Goal: Task Accomplishment & Management: Manage account settings

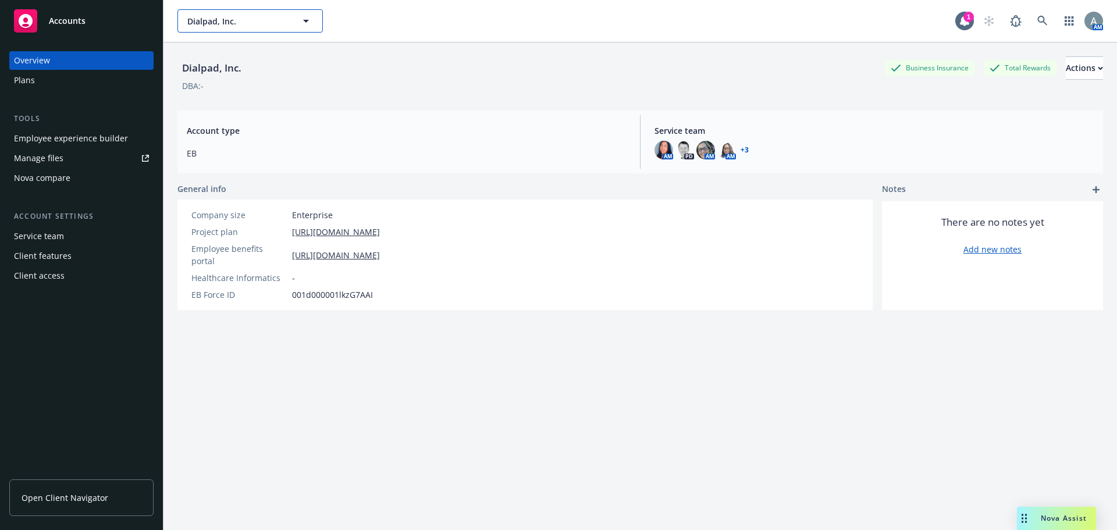
click at [287, 26] on span "Dialpad, Inc." at bounding box center [237, 21] width 101 height 12
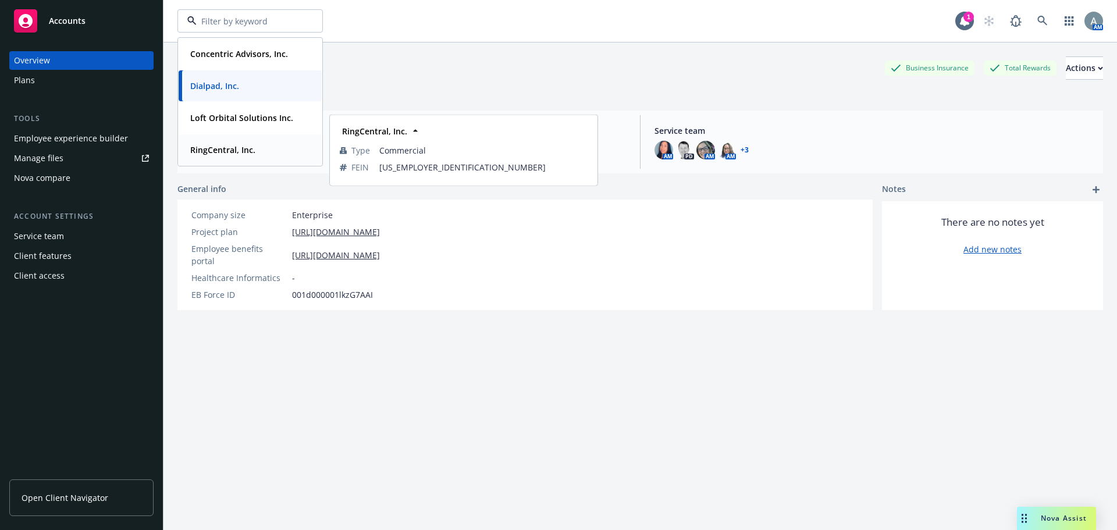
click at [246, 147] on strong "RingCentral, Inc." at bounding box center [222, 149] width 65 height 11
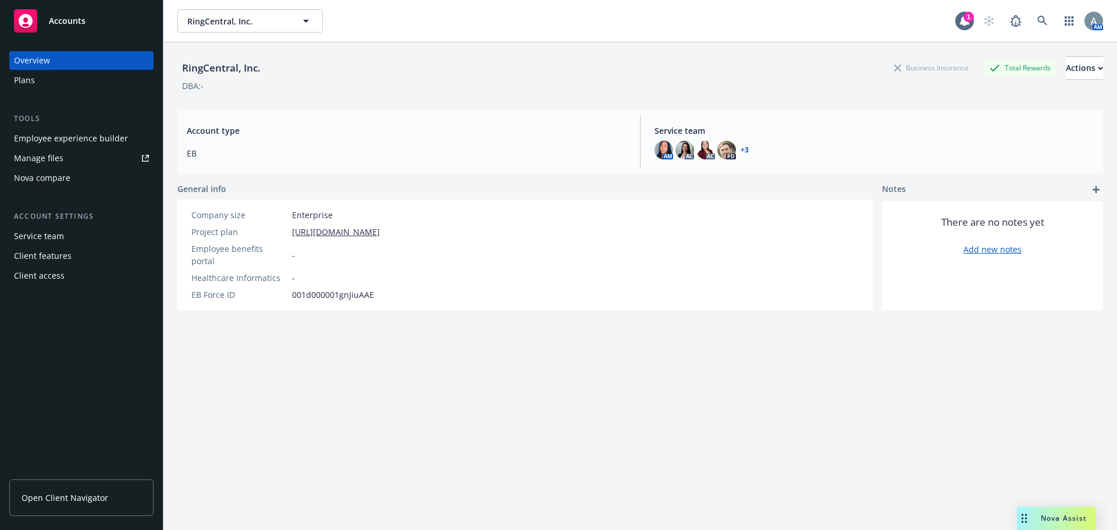
click at [56, 154] on div "Manage files" at bounding box center [38, 158] width 49 height 19
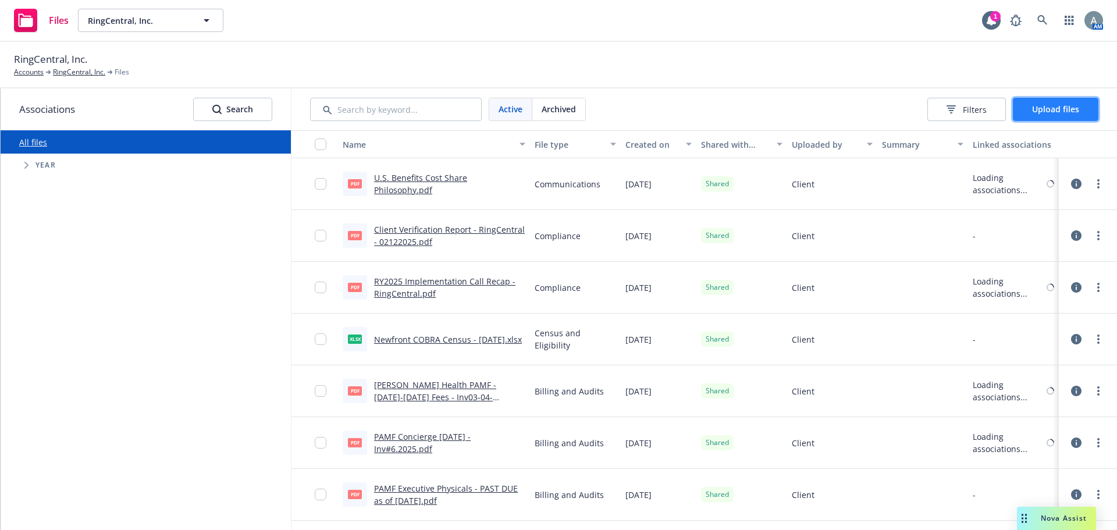
click at [1047, 112] on span "Upload files" at bounding box center [1055, 109] width 47 height 11
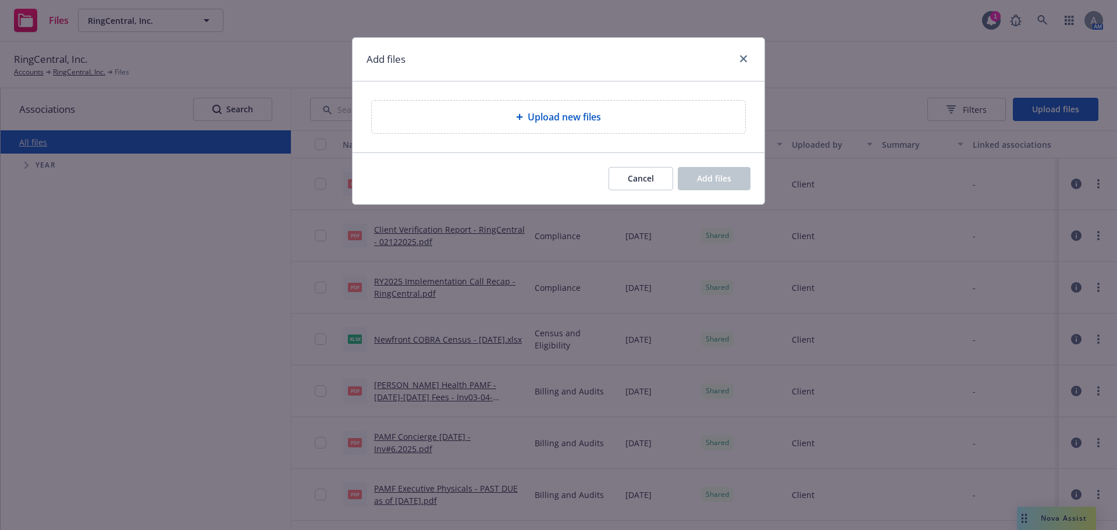
click at [579, 119] on span "Upload new files" at bounding box center [564, 117] width 73 height 14
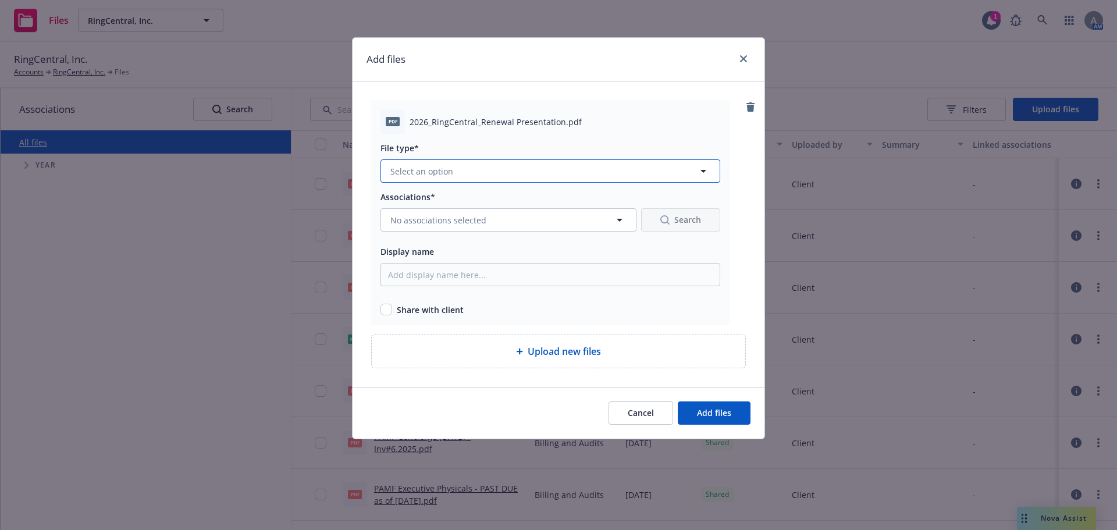
click at [455, 170] on button "Select an option" at bounding box center [550, 170] width 340 height 23
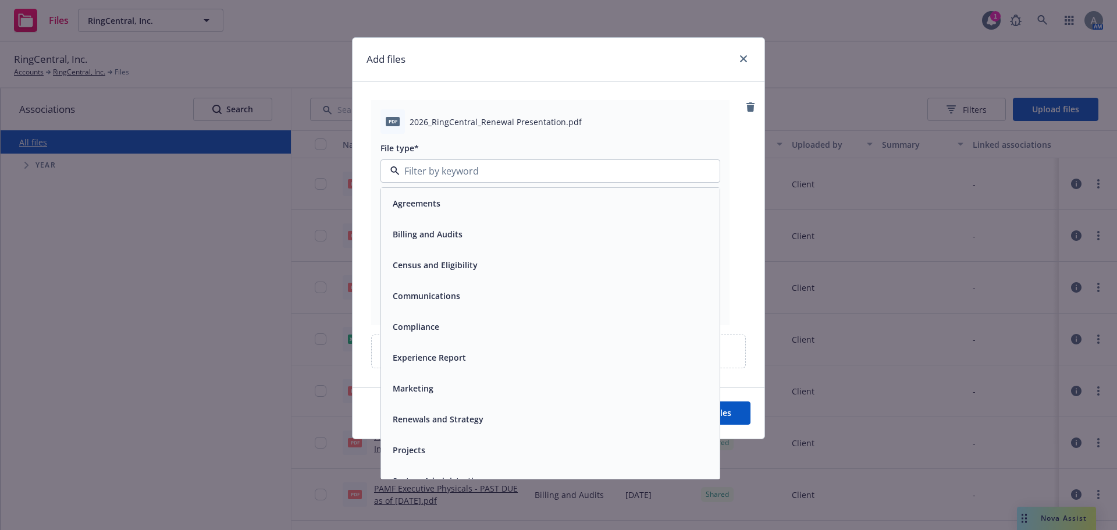
click at [458, 419] on span "Renewals and Strategy" at bounding box center [438, 419] width 91 height 12
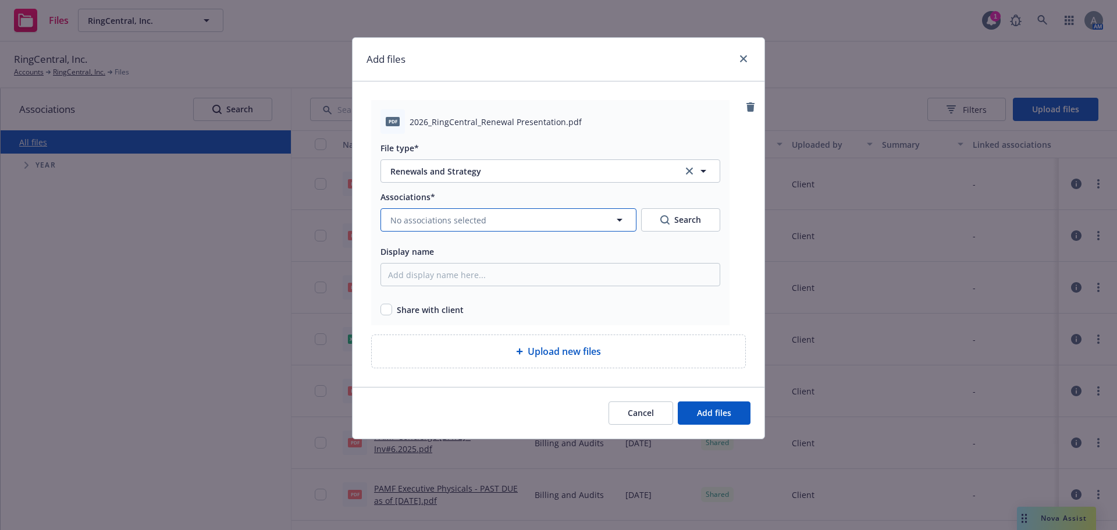
click at [464, 220] on span "No associations selected" at bounding box center [438, 220] width 96 height 12
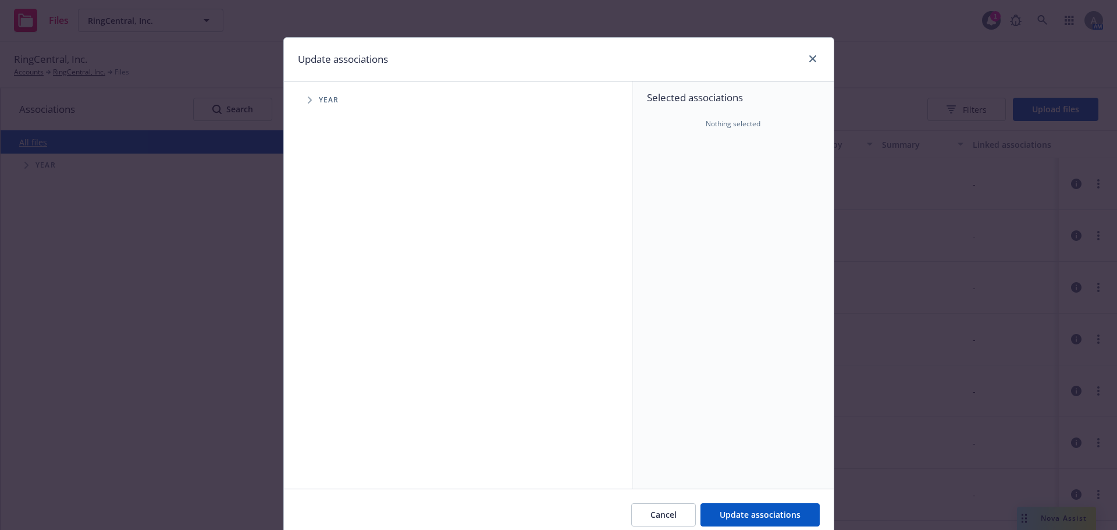
click at [302, 100] on span "Tree Example" at bounding box center [309, 100] width 19 height 19
click at [333, 287] on input "Tree Example" at bounding box center [339, 286] width 12 height 12
checkbox input "true"
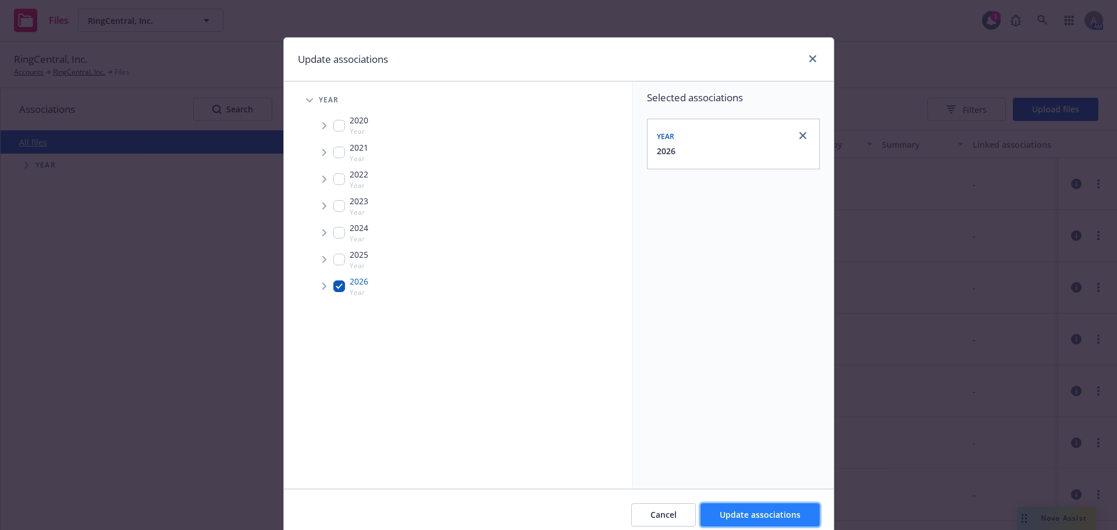
click at [760, 515] on span "Update associations" at bounding box center [760, 514] width 81 height 11
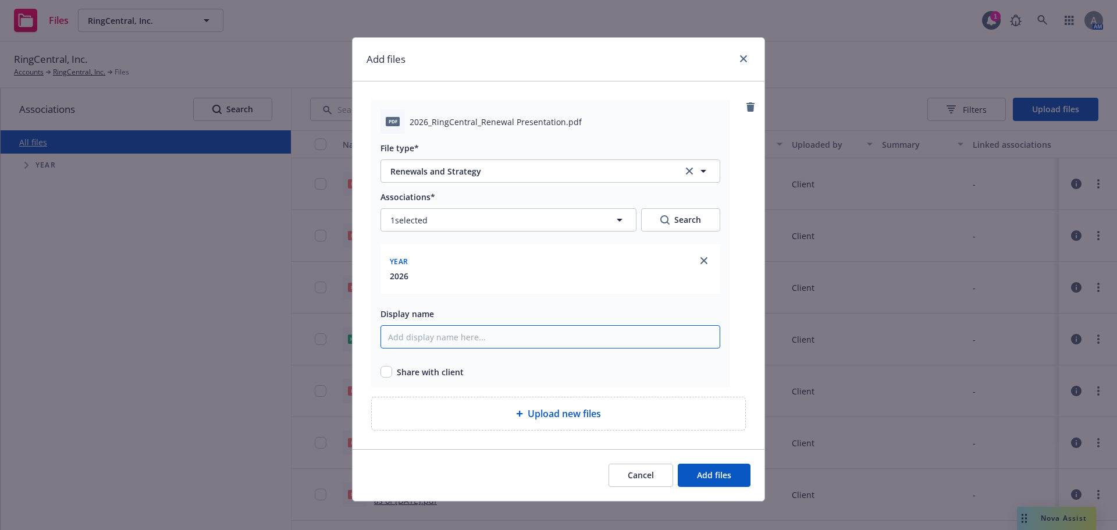
click at [441, 337] on input "Display name" at bounding box center [550, 336] width 340 height 23
type input "R"
type input "2026 RingCentral Renewal Presentation"
click at [382, 371] on input "checkbox" at bounding box center [386, 372] width 12 height 12
checkbox input "true"
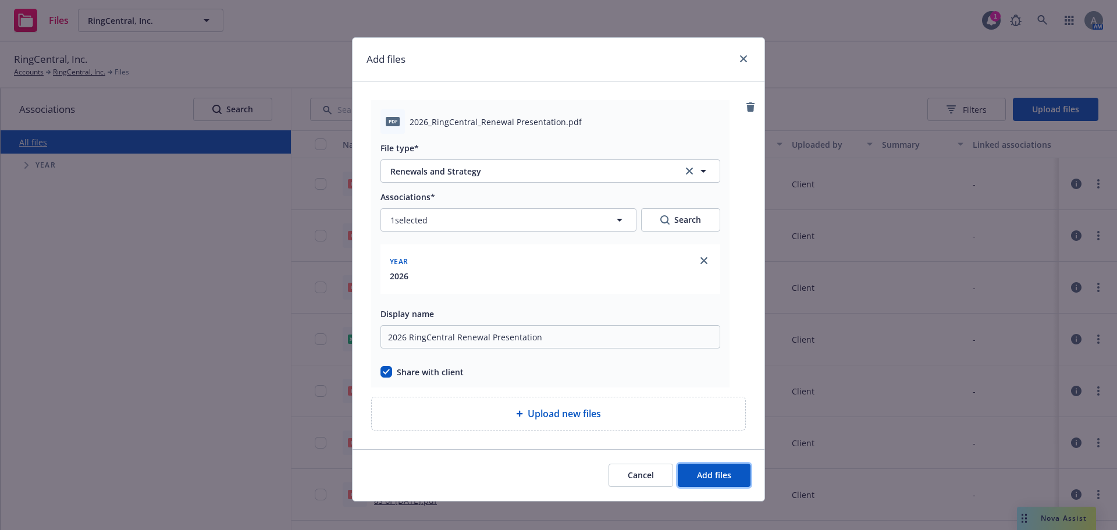
drag, startPoint x: 723, startPoint y: 475, endPoint x: 593, endPoint y: 403, distance: 148.7
click at [595, 408] on div "Add files pdf 2026_RingCentral_Renewal Presentation.pdf File type* Renewals and…" at bounding box center [558, 269] width 413 height 464
drag, startPoint x: 557, startPoint y: 340, endPoint x: 343, endPoint y: 339, distance: 214.1
click at [343, 339] on div "Add files pdf 2026_RingCentral_Renewal Presentation.pdf File type* Renewals and…" at bounding box center [558, 265] width 1117 height 530
click at [720, 476] on span "Add files" at bounding box center [714, 475] width 34 height 11
